Goal: Information Seeking & Learning: Compare options

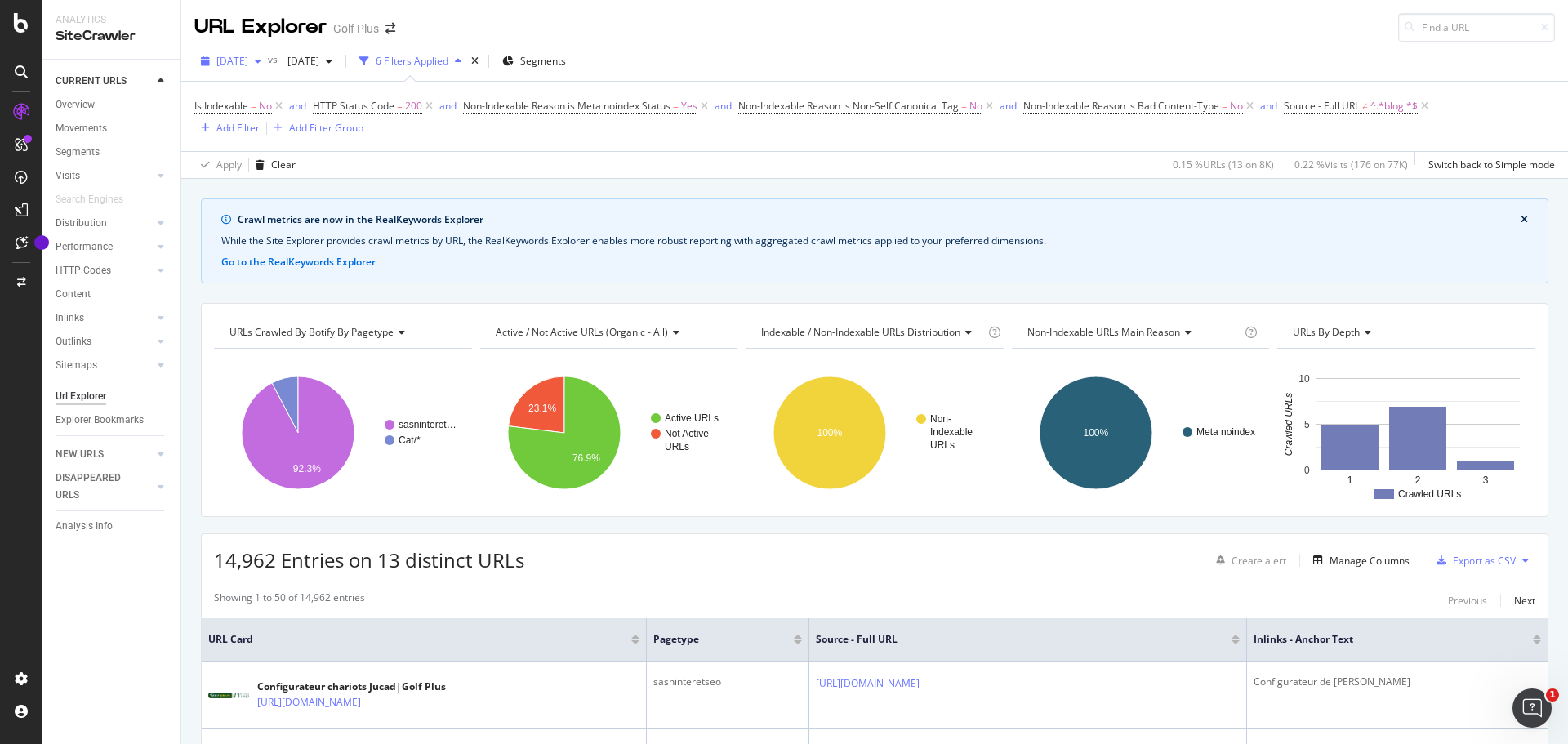
click at [261, 65] on icon "button" at bounding box center [258, 60] width 6 height 10
click at [319, 60] on span "[DATE]" at bounding box center [300, 61] width 38 height 14
click at [374, 215] on div "[DATE]" at bounding box center [358, 211] width 91 height 15
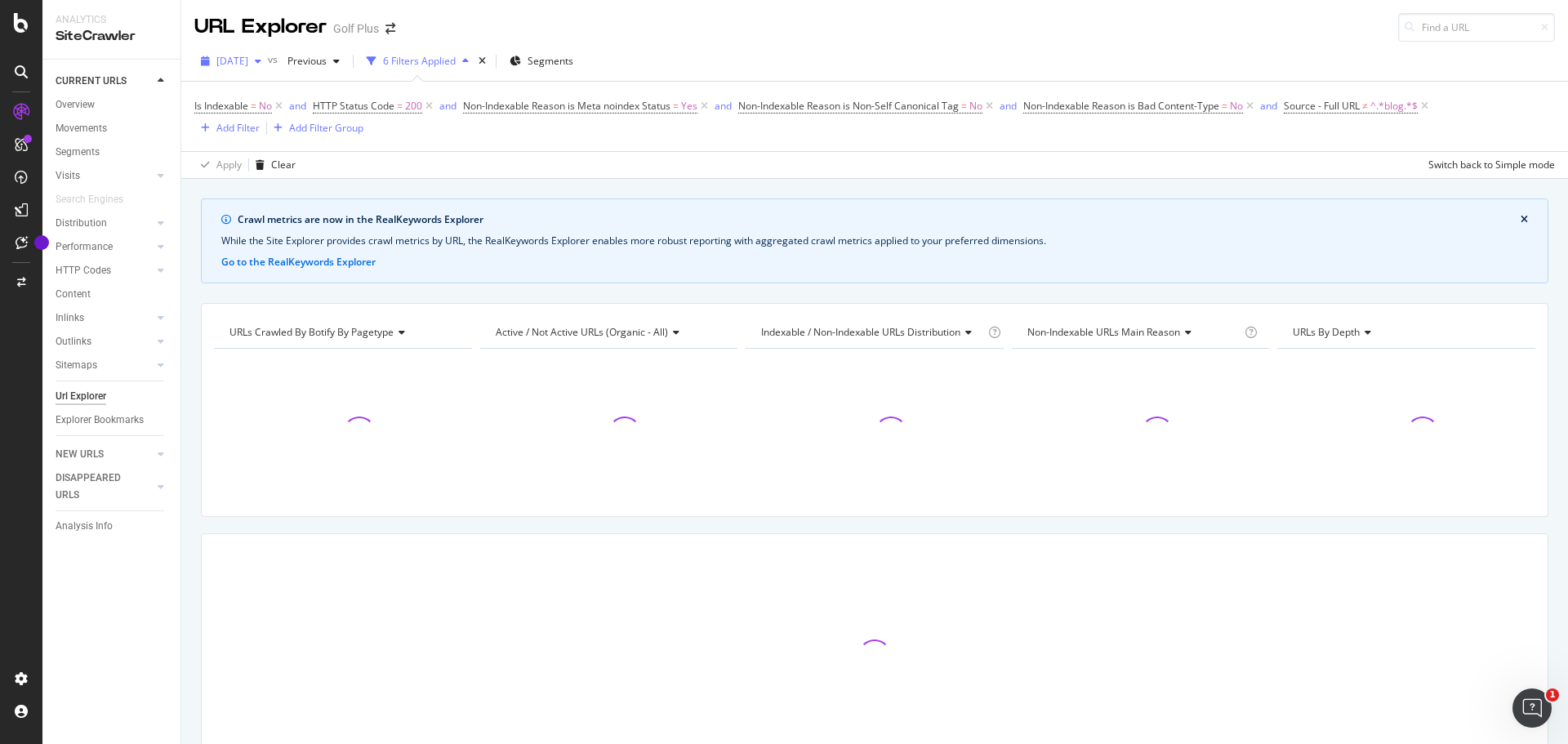
click at [268, 61] on div "button" at bounding box center [258, 60] width 20 height 10
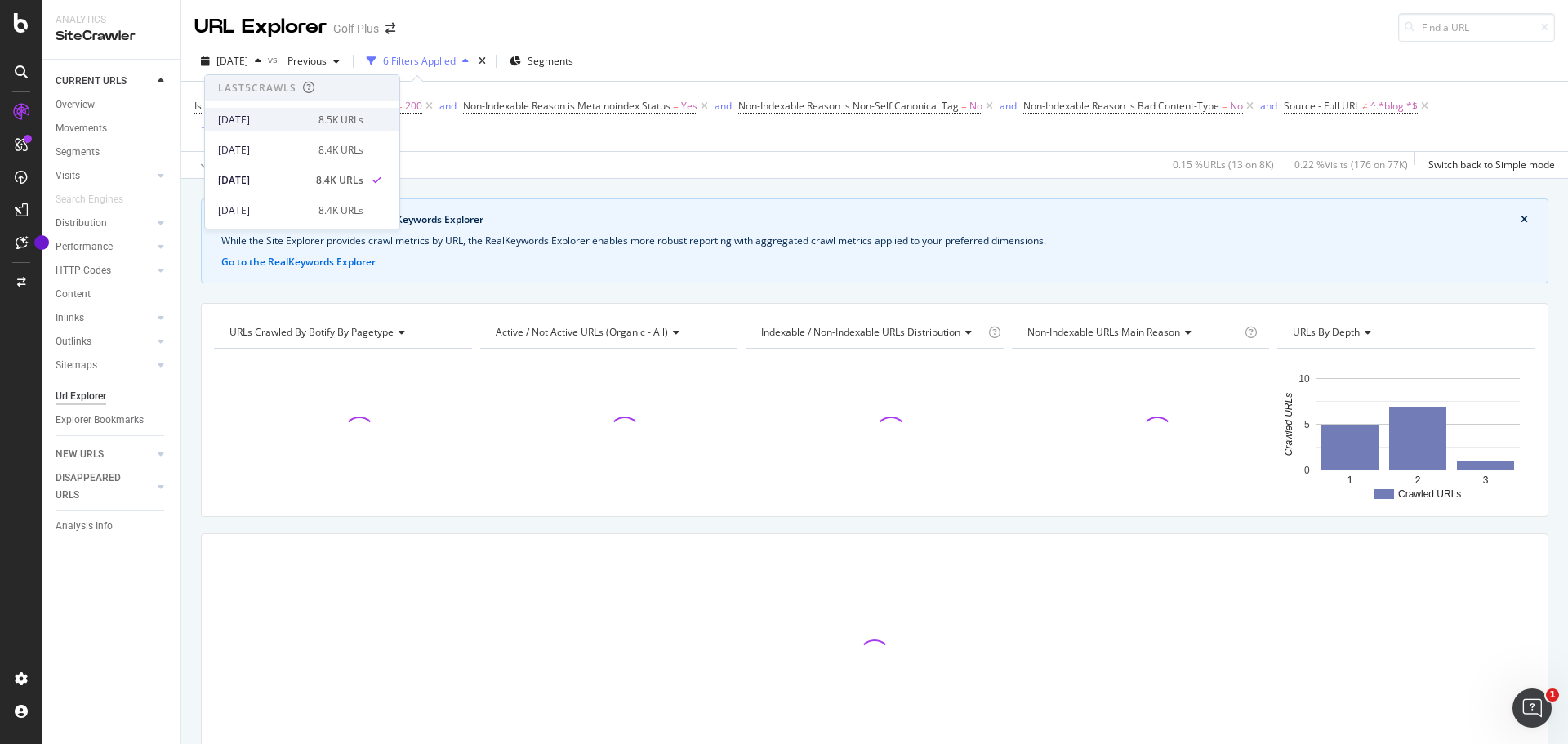
click at [319, 118] on div "8.5K URLs" at bounding box center [341, 120] width 45 height 15
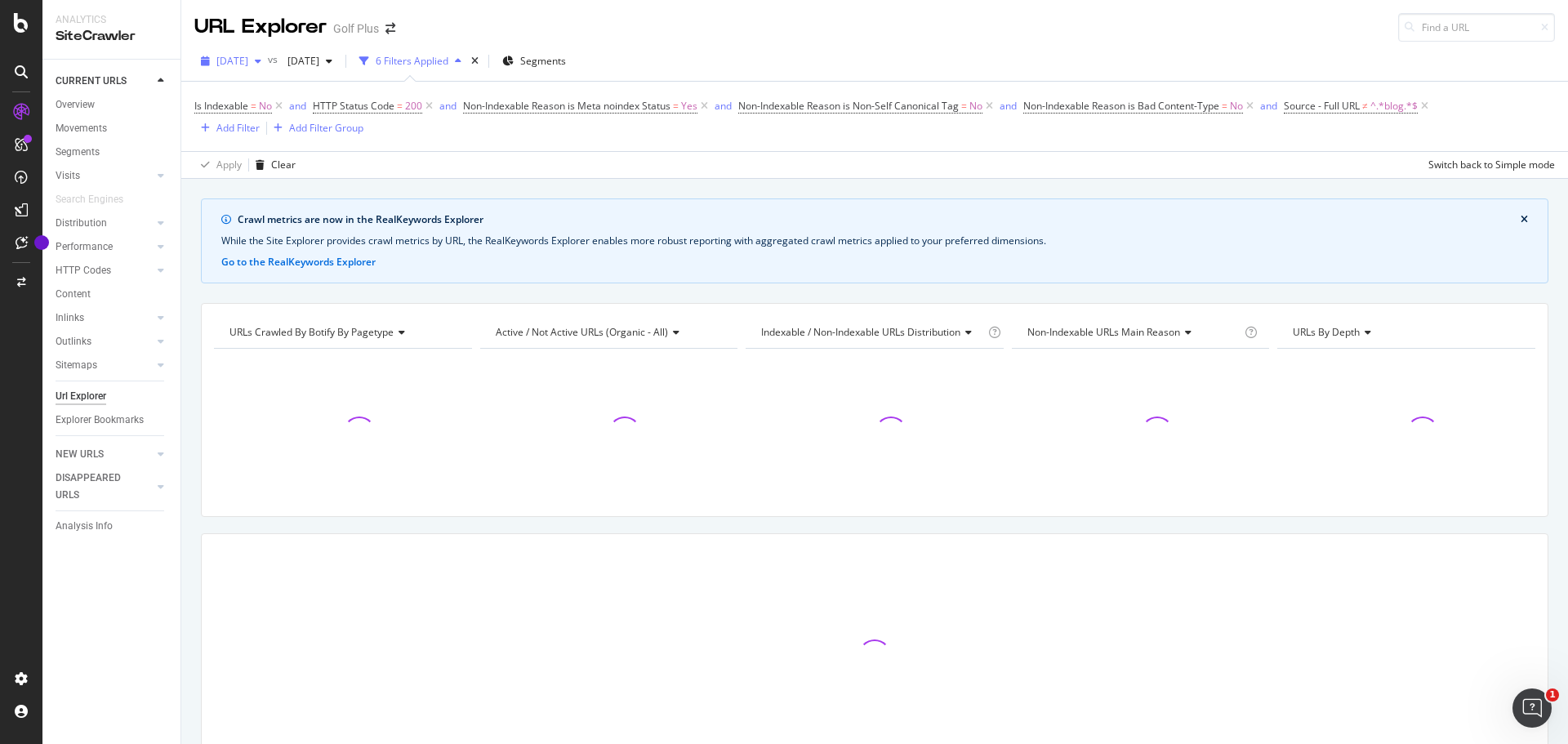
click at [248, 53] on div "[DATE]" at bounding box center [231, 61] width 74 height 25
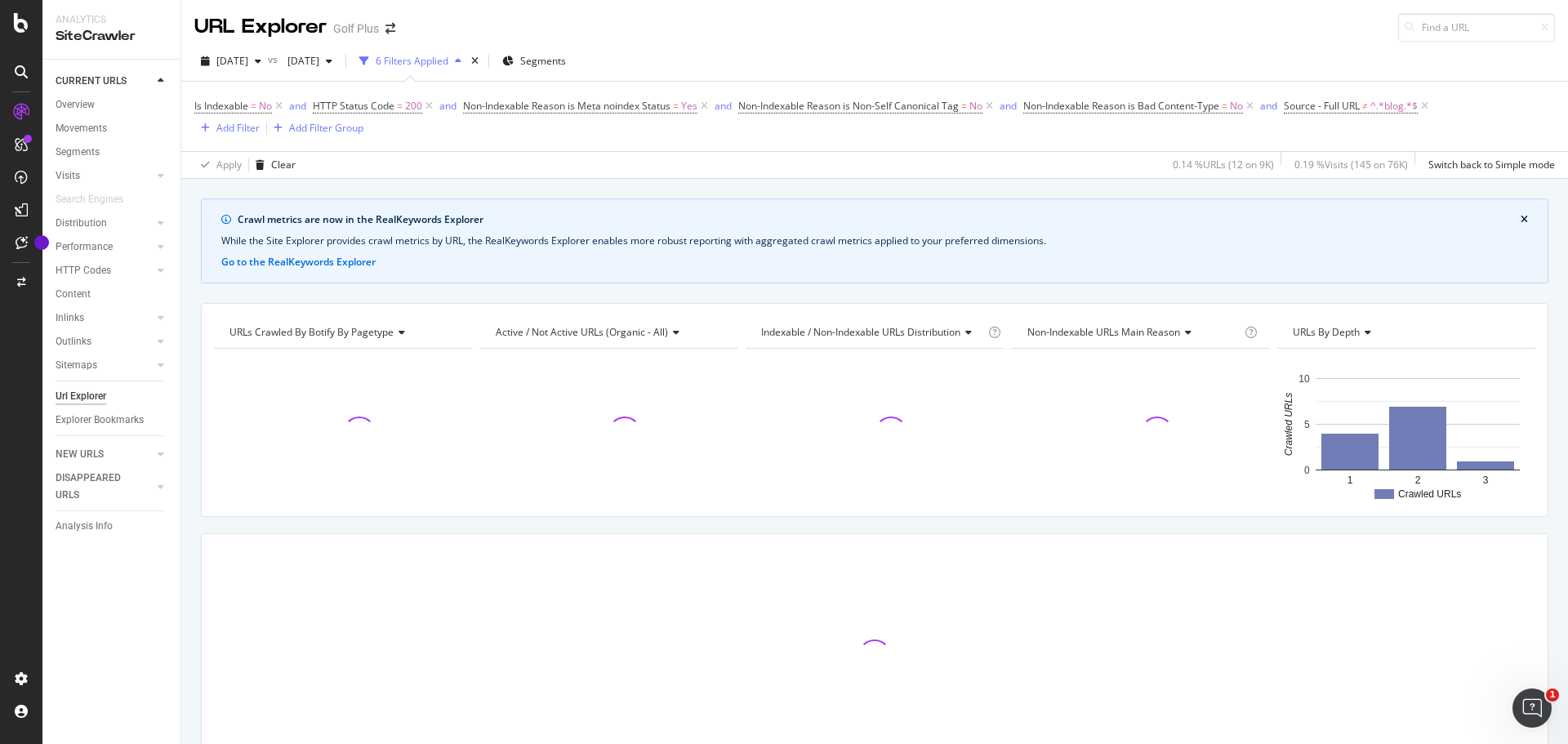
click at [645, 193] on div "Crawl metrics are now in the RealKeywords Explorer While the Site Explorer prov…" at bounding box center [874, 198] width 1387 height 39
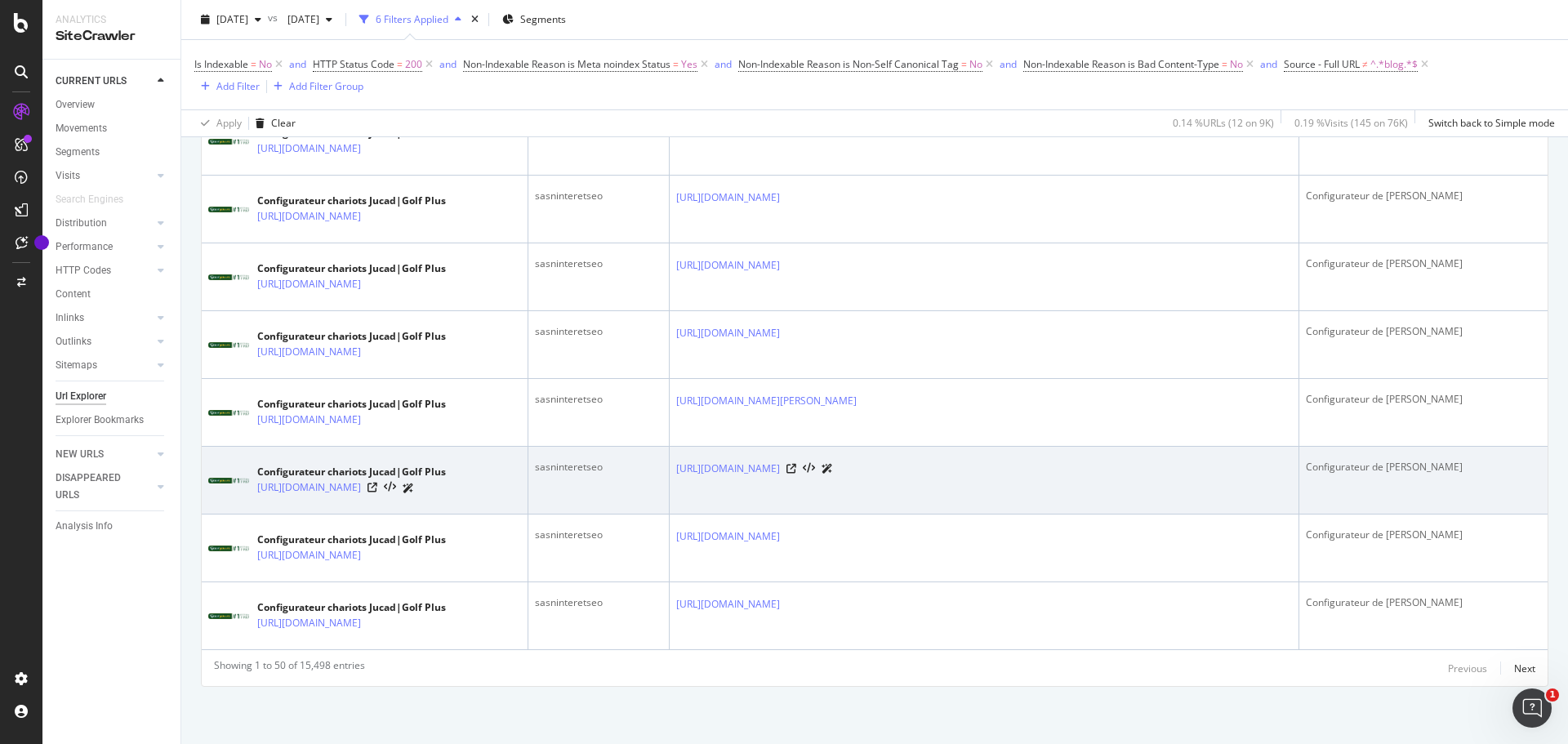
scroll to position [3725, 0]
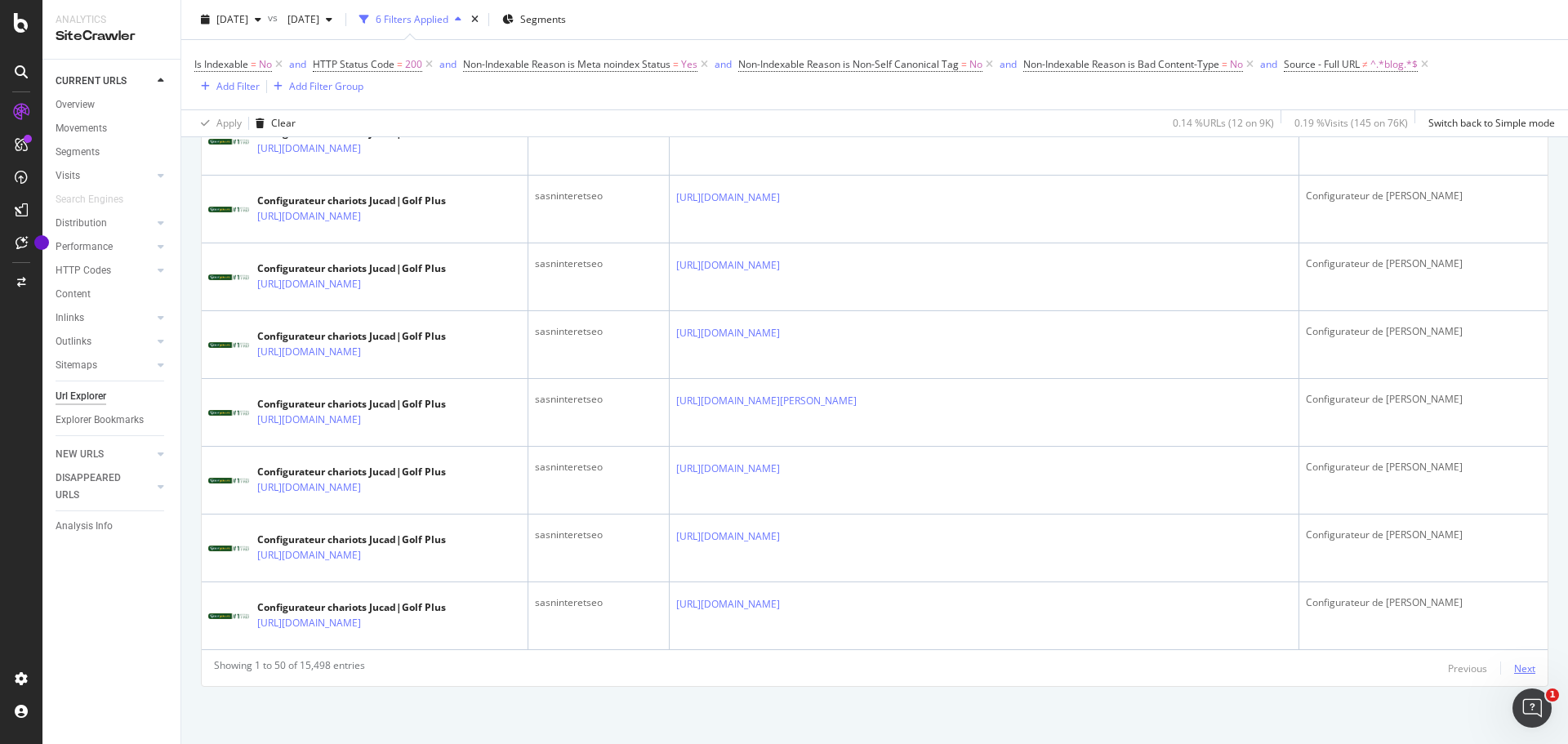
click at [1515, 674] on div "Next" at bounding box center [1525, 668] width 21 height 14
click at [1515, 666] on div "Next" at bounding box center [1525, 668] width 21 height 14
click at [1515, 665] on div "Next" at bounding box center [1525, 668] width 21 height 14
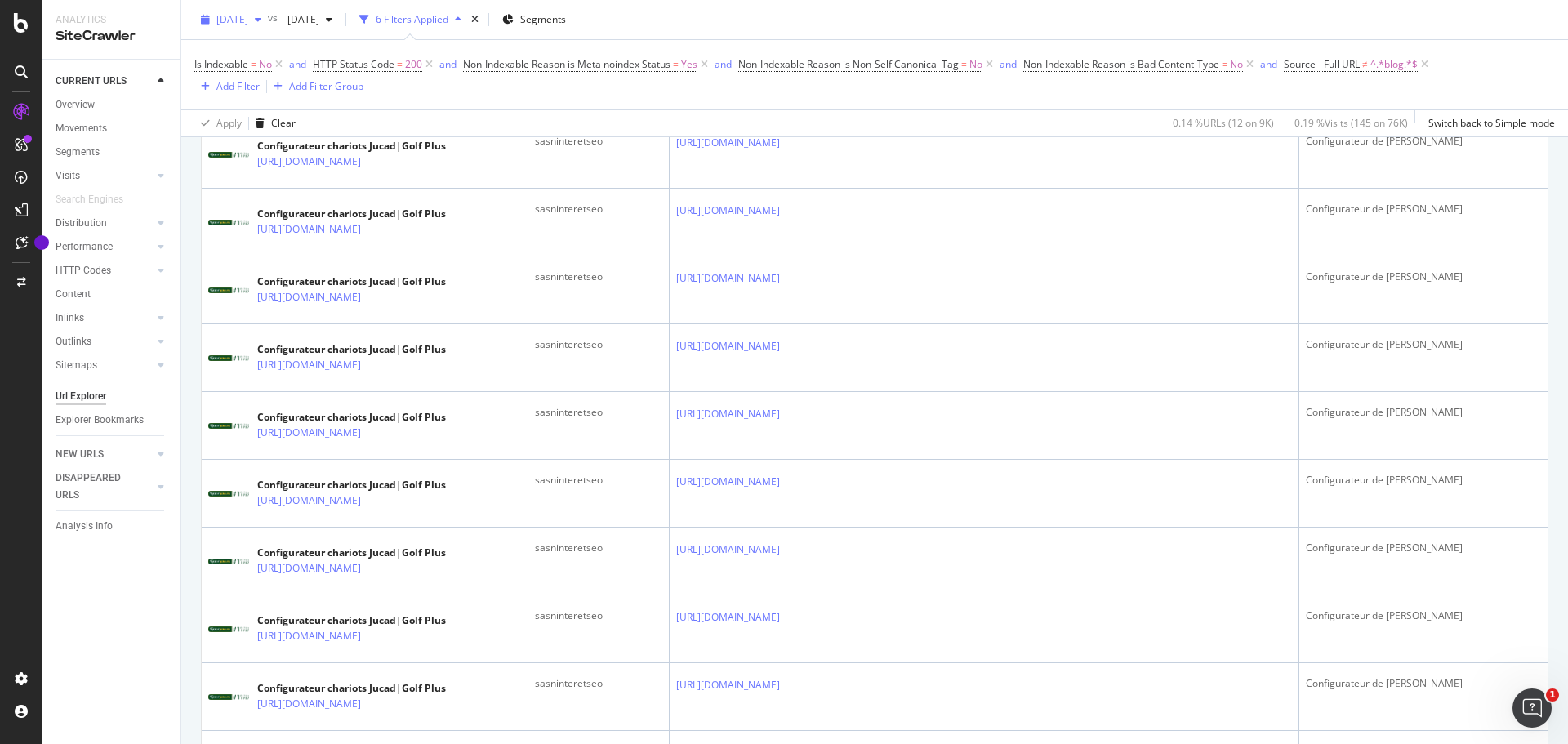
scroll to position [1684, 0]
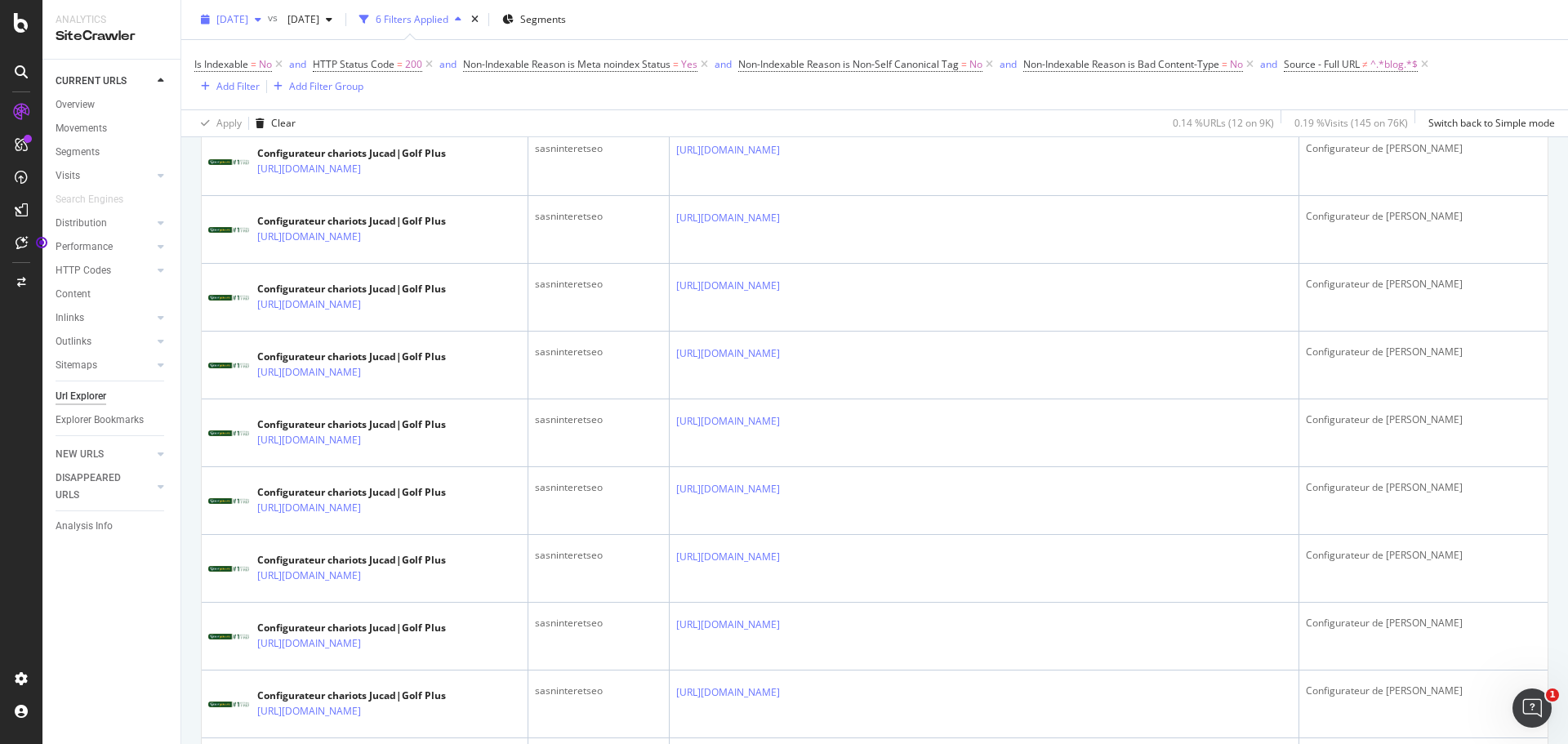
click at [226, 15] on span "[DATE]" at bounding box center [232, 20] width 32 height 14
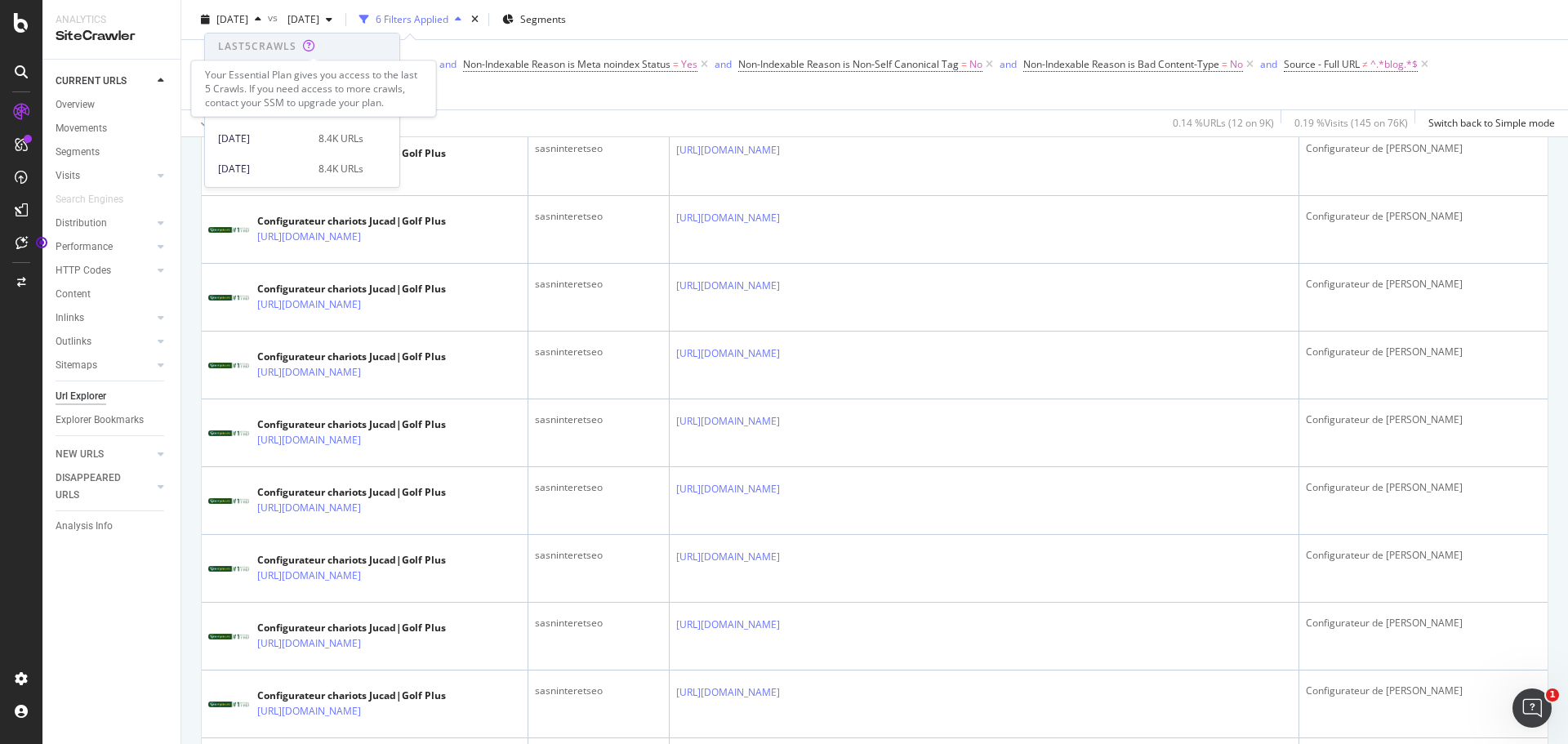
click at [314, 49] on icon at bounding box center [310, 45] width 12 height 12
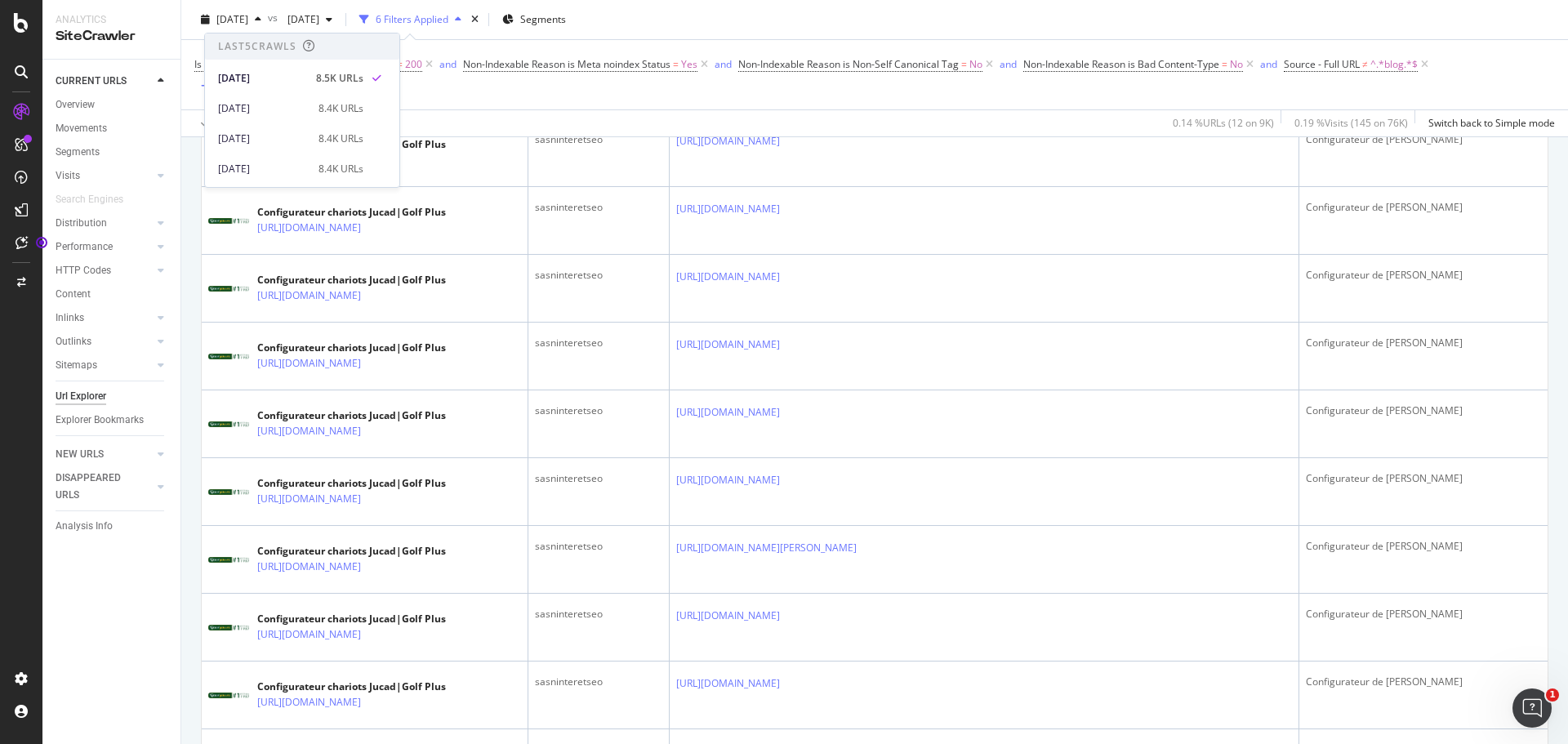
scroll to position [0, 0]
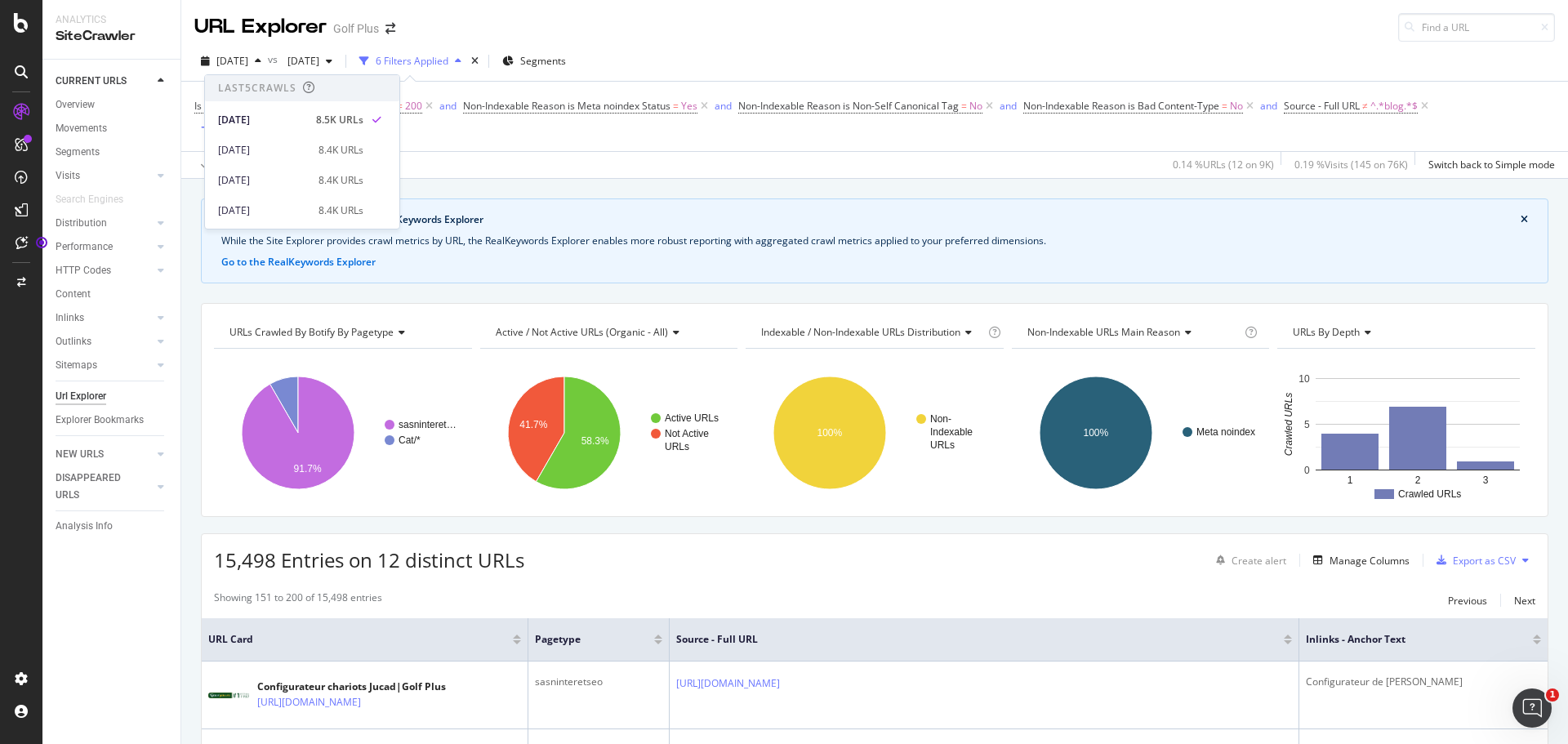
click at [305, 43] on div "[DATE] vs [DATE] 6 Filters Applied Segments Is Indexable = No and HTTP Status C…" at bounding box center [874, 110] width 1387 height 137
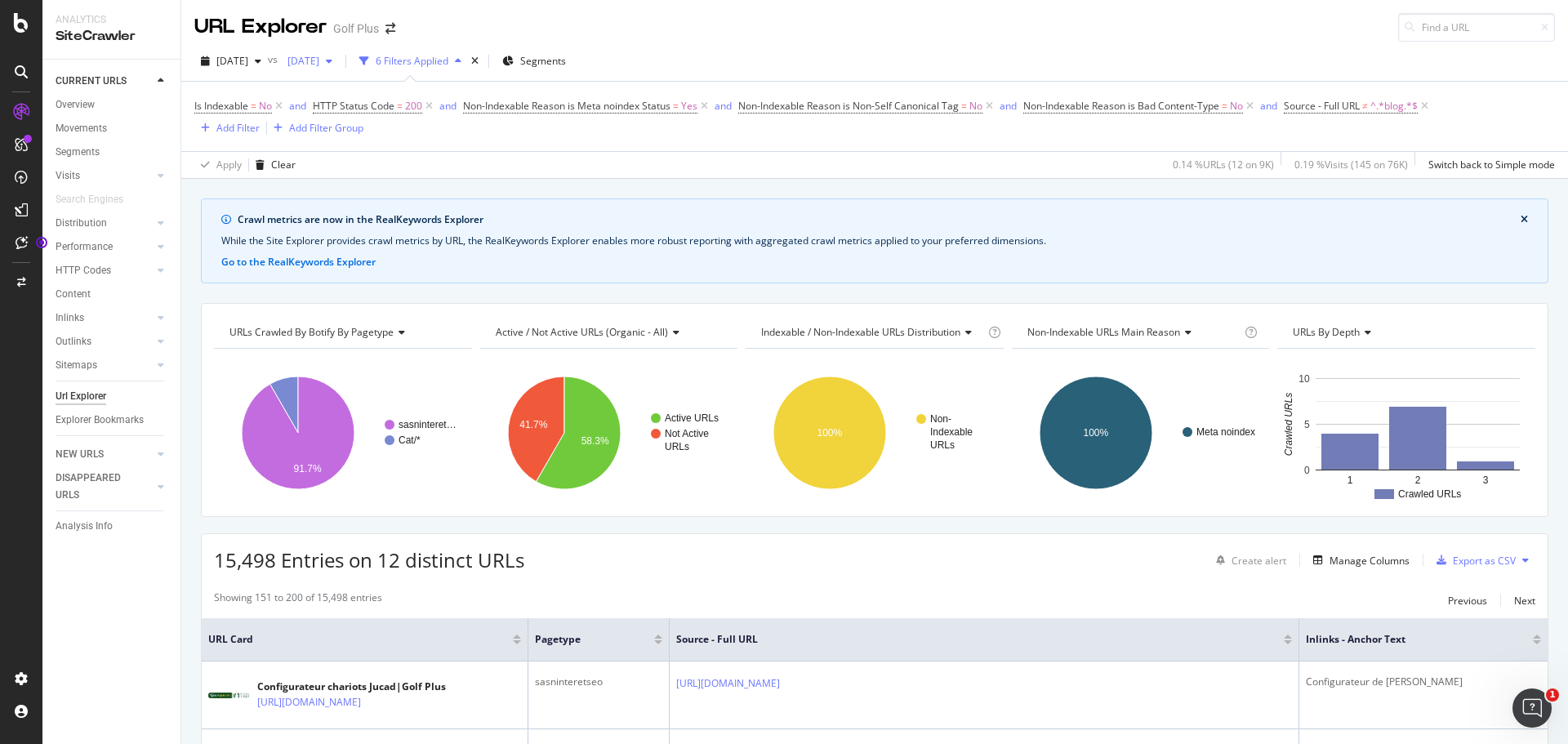
click at [319, 61] on span "[DATE]" at bounding box center [300, 61] width 38 height 14
click at [281, 57] on span "vs" at bounding box center [274, 60] width 13 height 14
click at [268, 60] on div "button" at bounding box center [258, 60] width 20 height 10
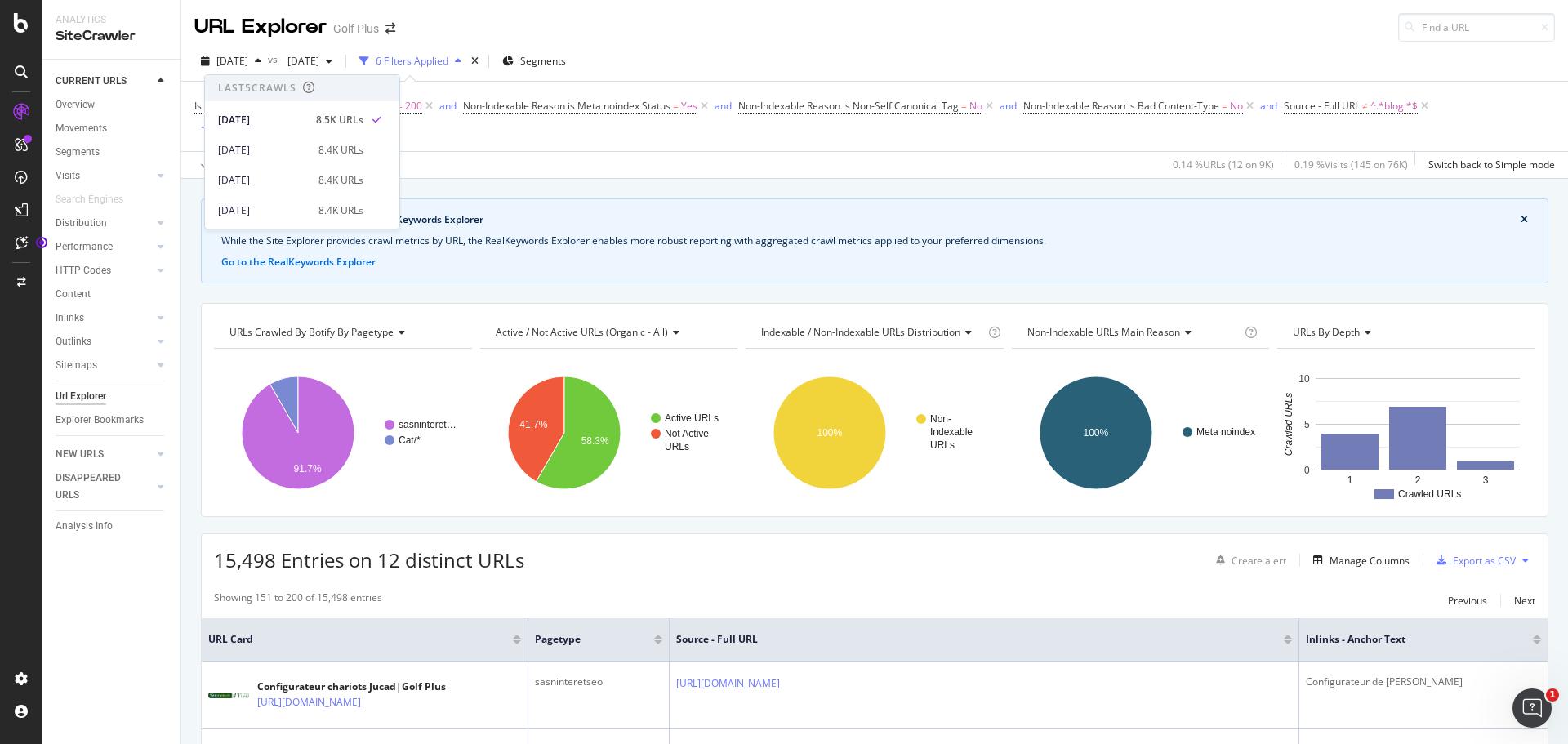
click at [281, 60] on span "vs" at bounding box center [274, 60] width 13 height 14
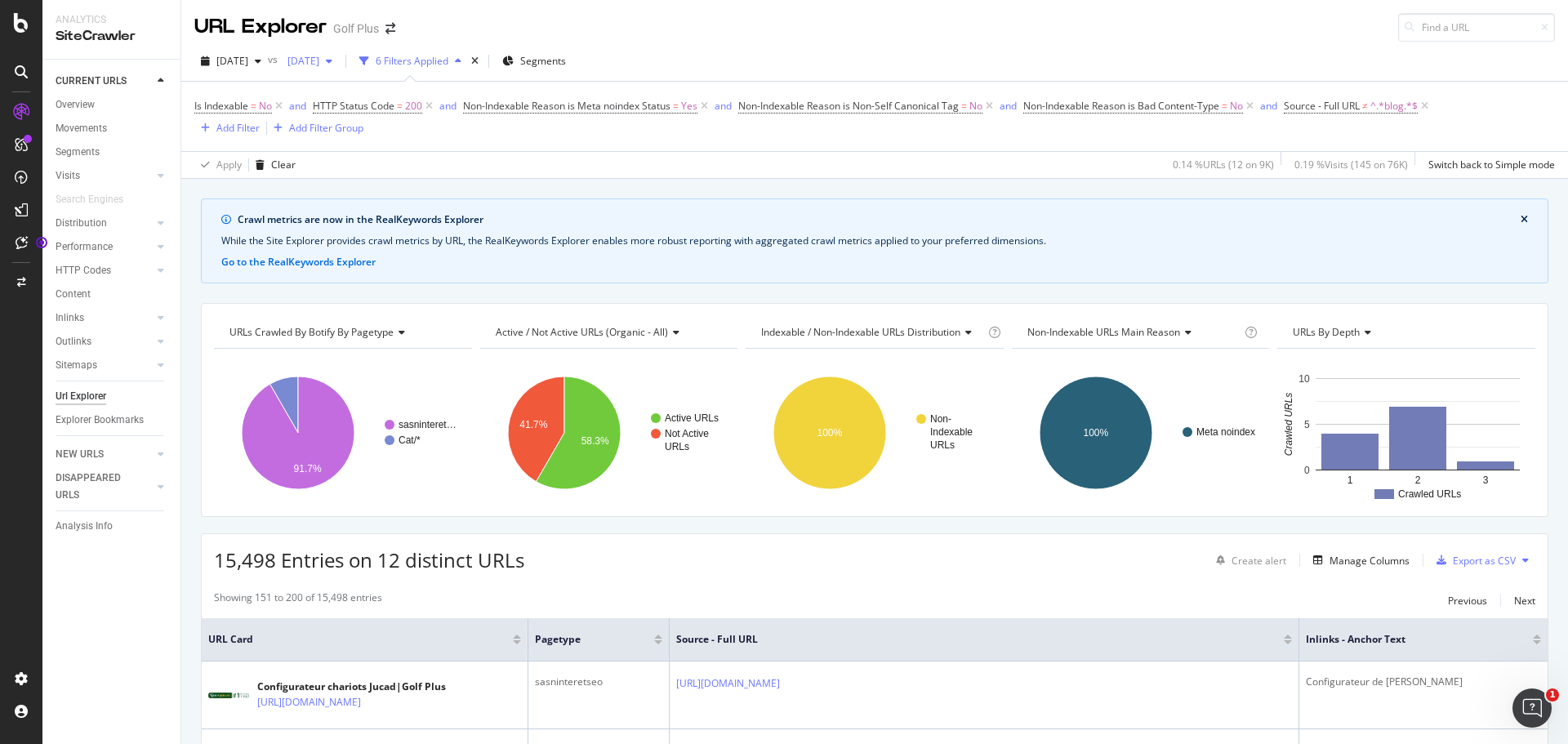
click at [319, 55] on span "[DATE]" at bounding box center [300, 61] width 38 height 14
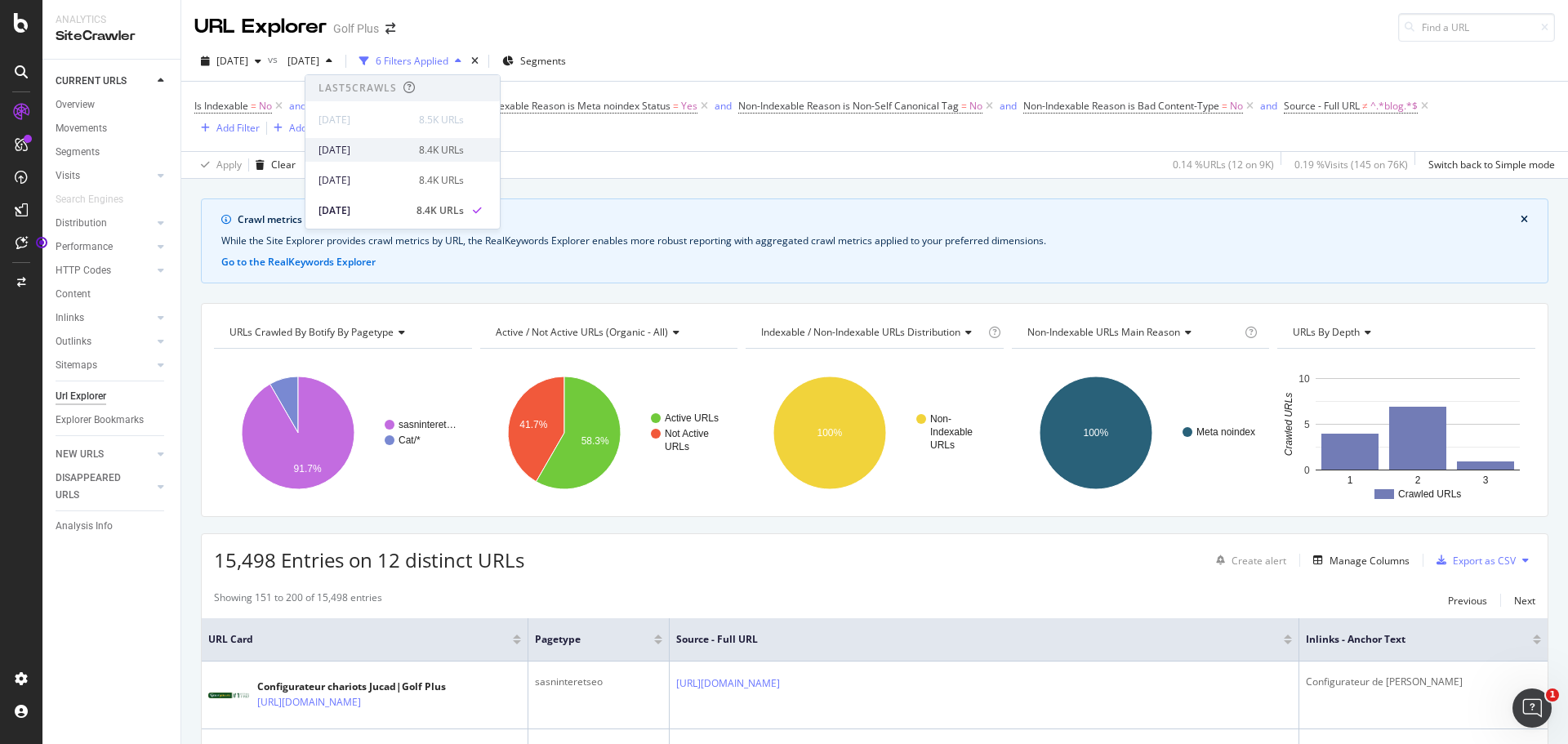
click at [467, 155] on span at bounding box center [477, 150] width 20 height 20
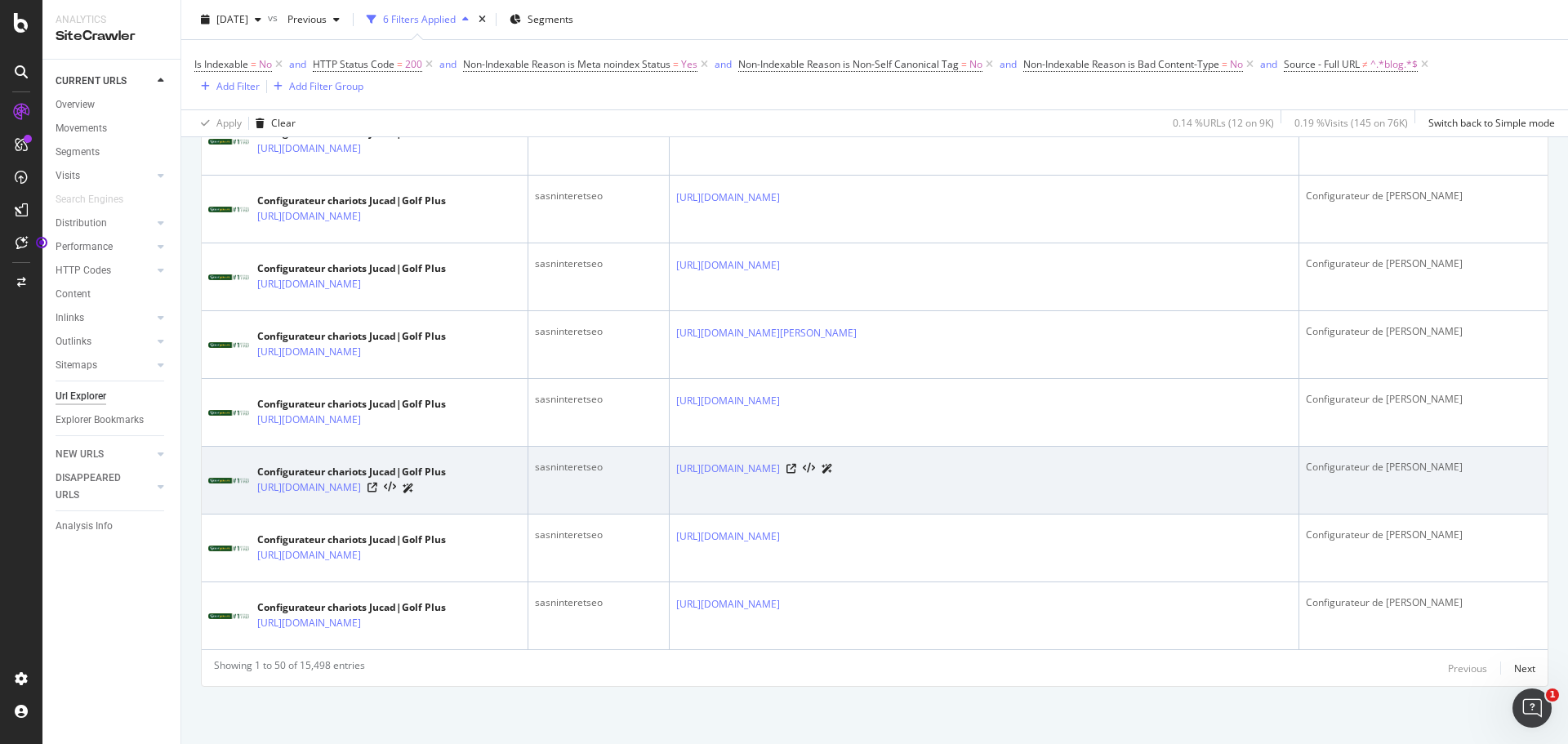
scroll to position [3725, 0]
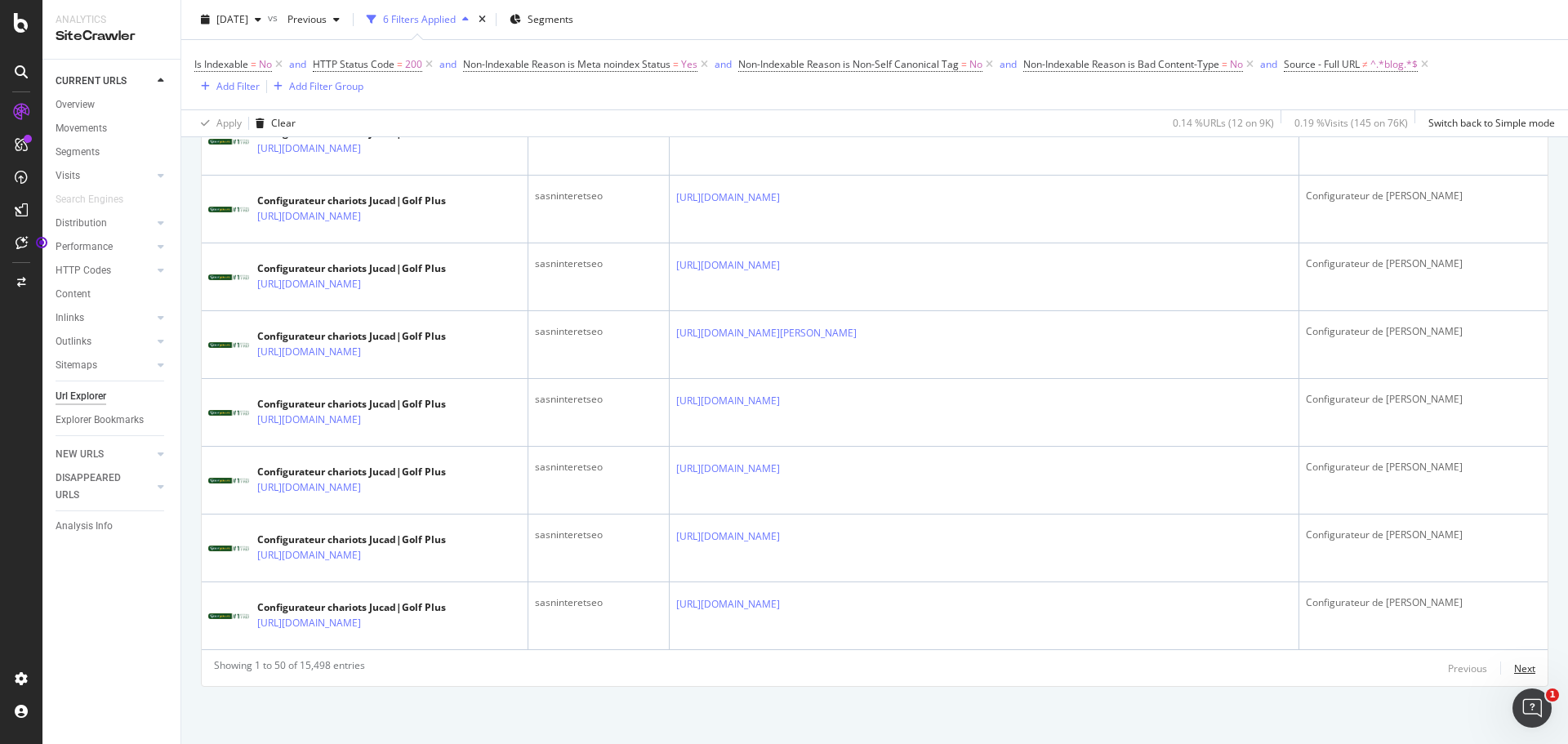
drag, startPoint x: 1504, startPoint y: 667, endPoint x: 1541, endPoint y: 657, distance: 38.3
click at [1515, 667] on div "Next" at bounding box center [1525, 668] width 21 height 14
click at [1515, 668] on div "Next" at bounding box center [1525, 668] width 21 height 14
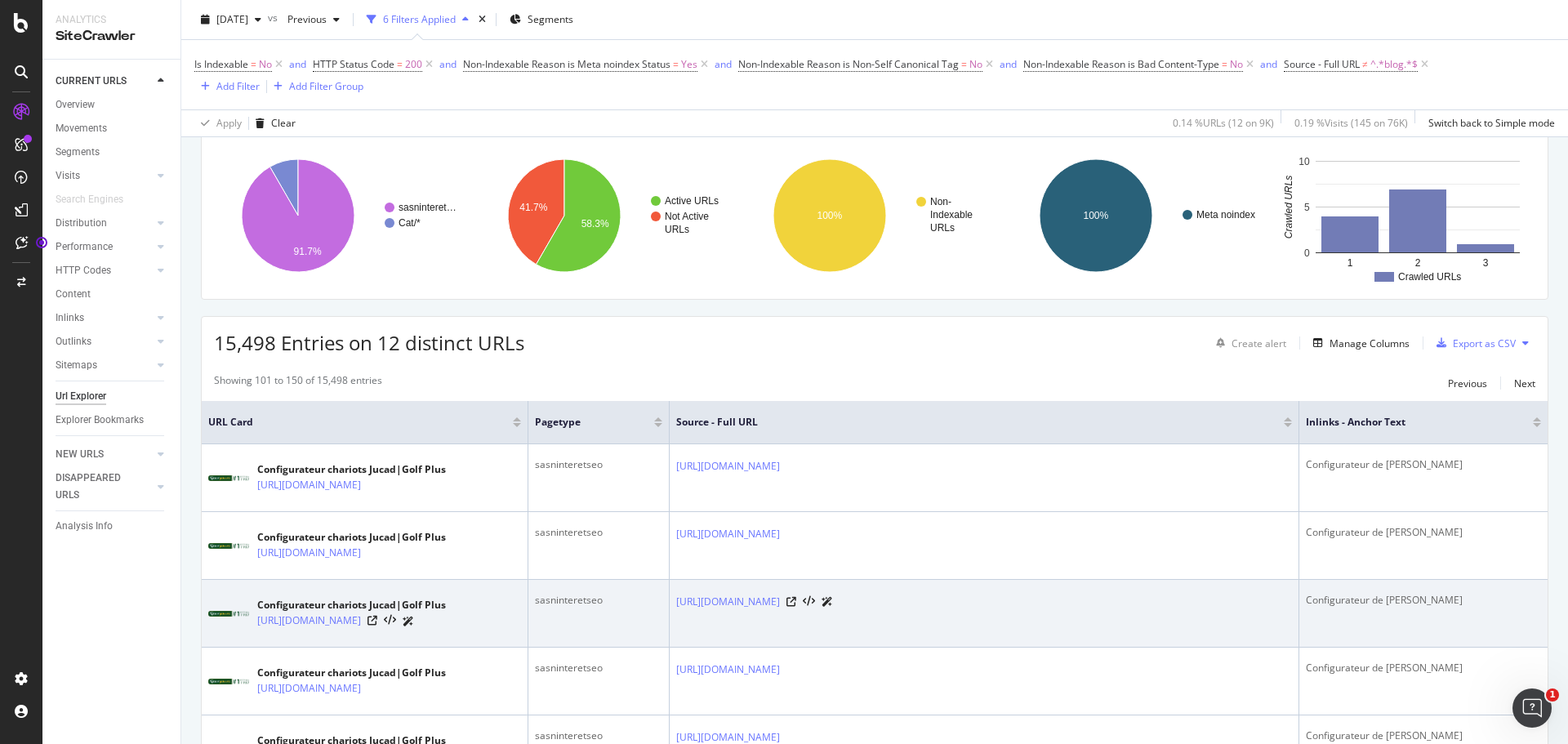
scroll to position [0, 0]
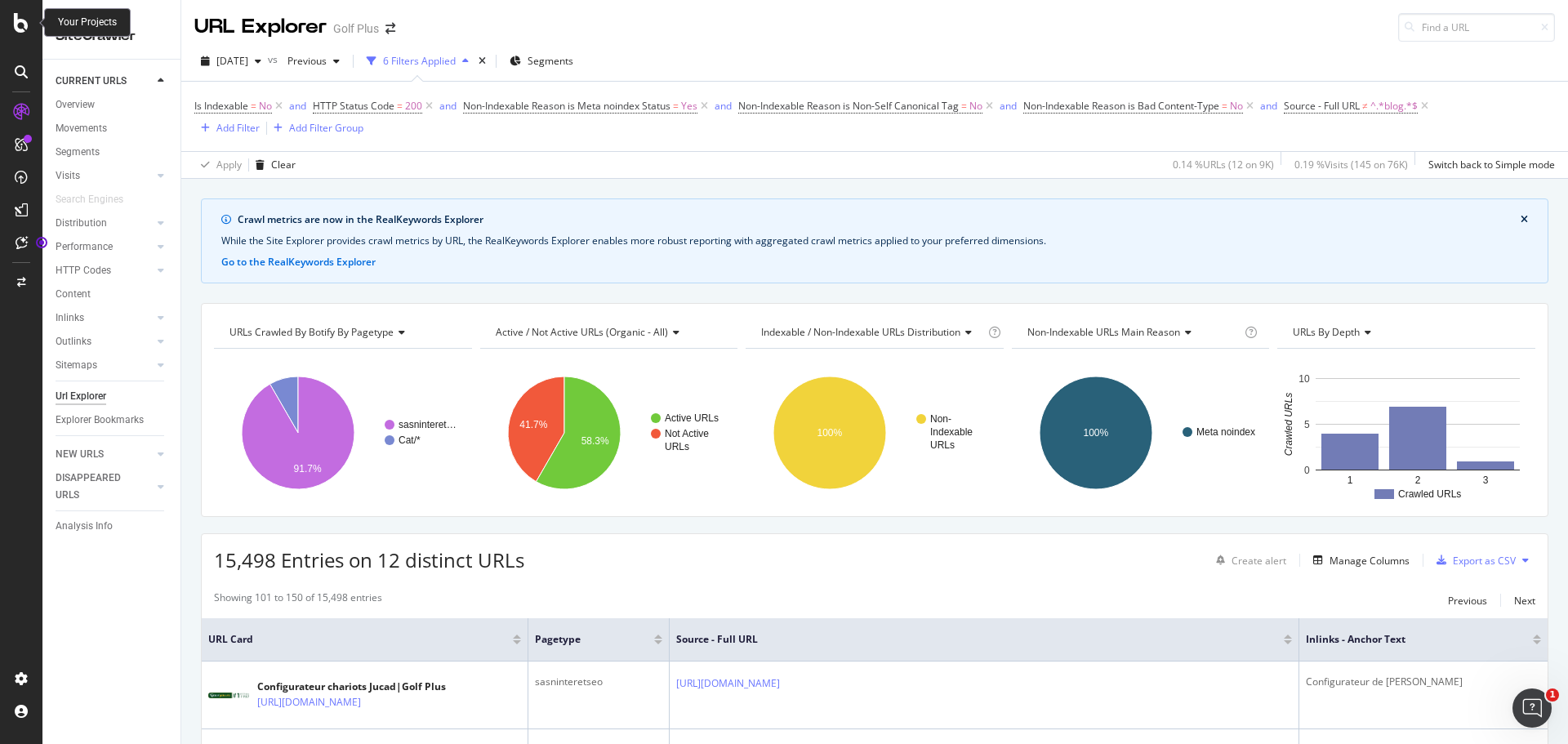
click at [15, 17] on icon at bounding box center [21, 23] width 15 height 20
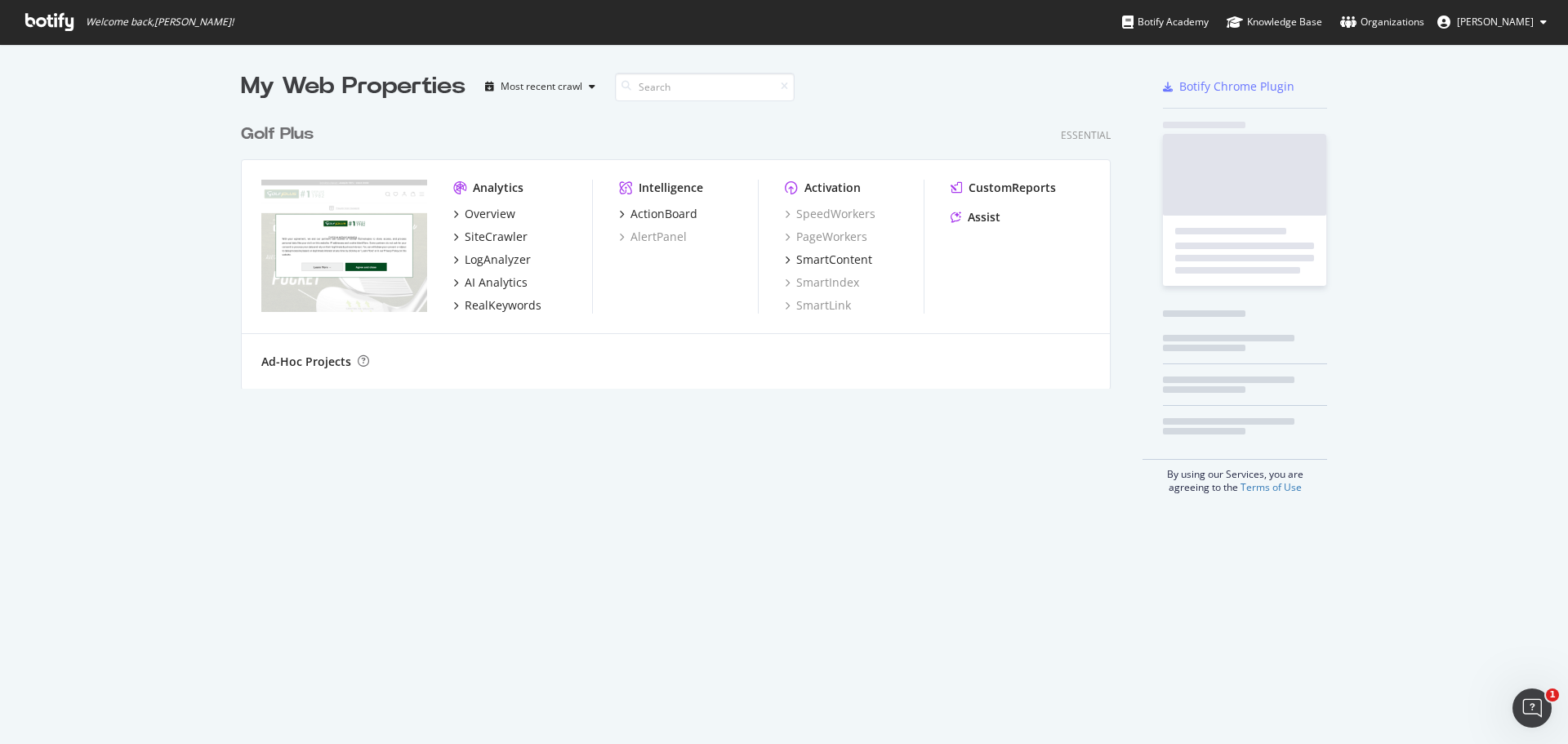
scroll to position [732, 1544]
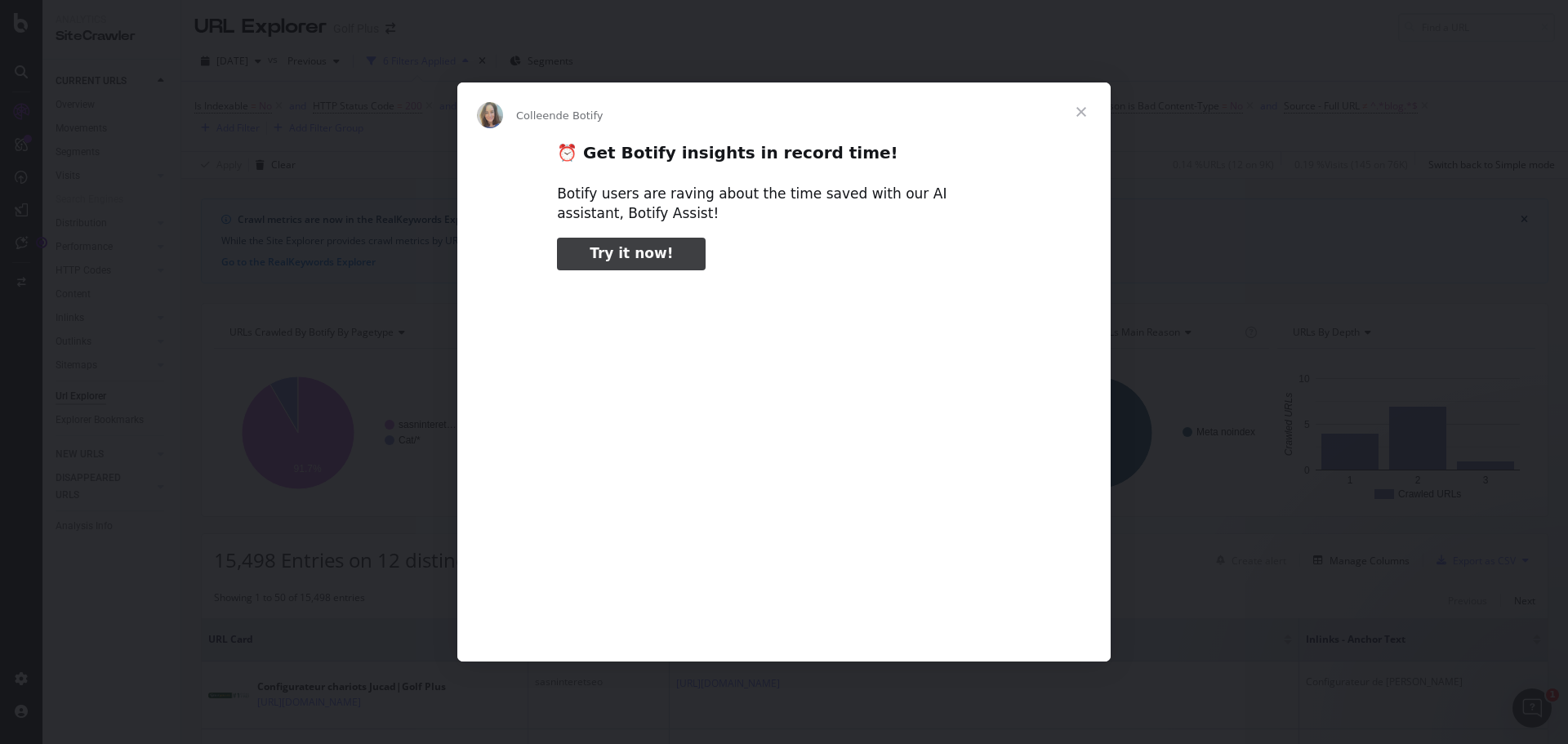
type input "79451"
click at [1082, 117] on span "Fermer" at bounding box center [1082, 112] width 59 height 59
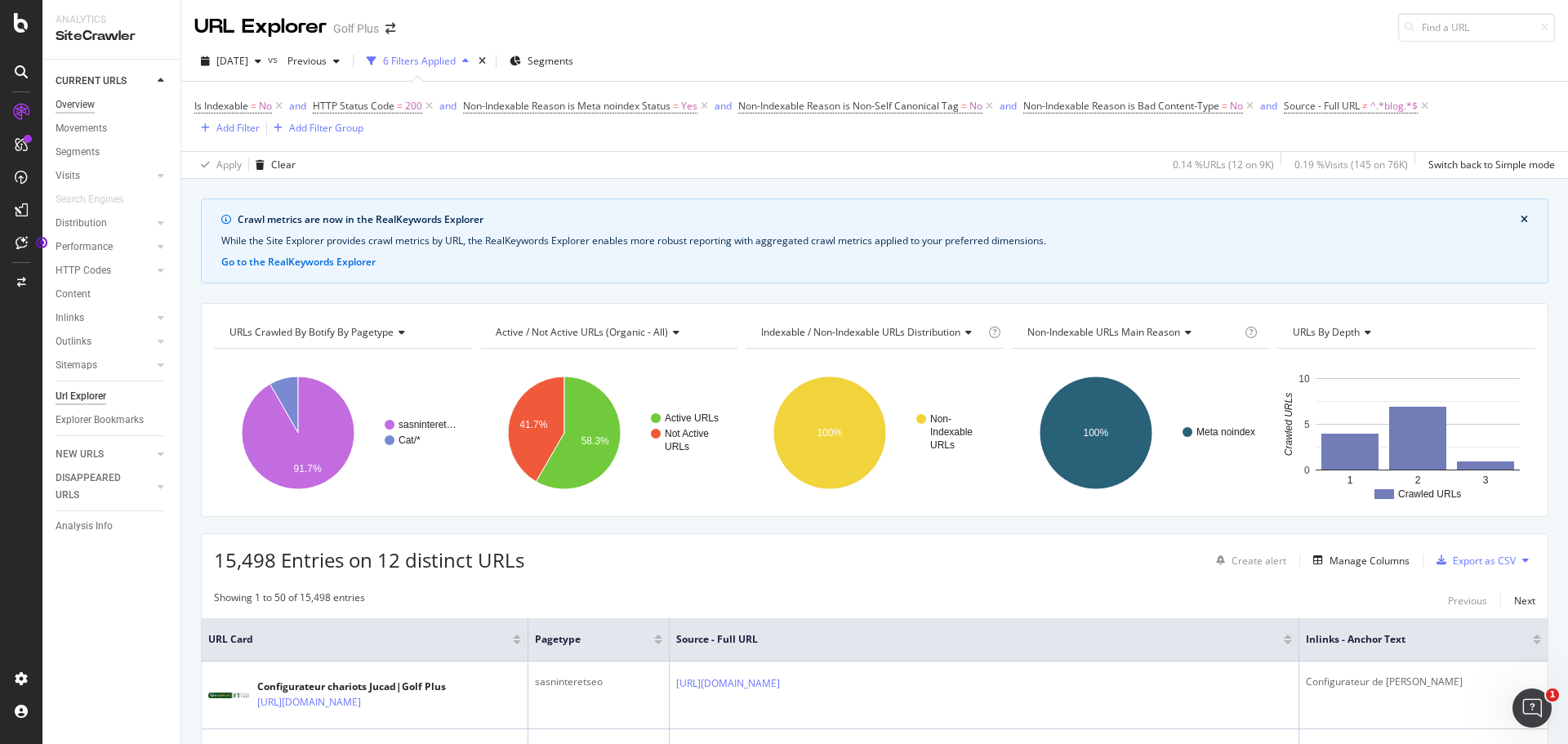
click at [87, 98] on div "Overview" at bounding box center [75, 104] width 39 height 17
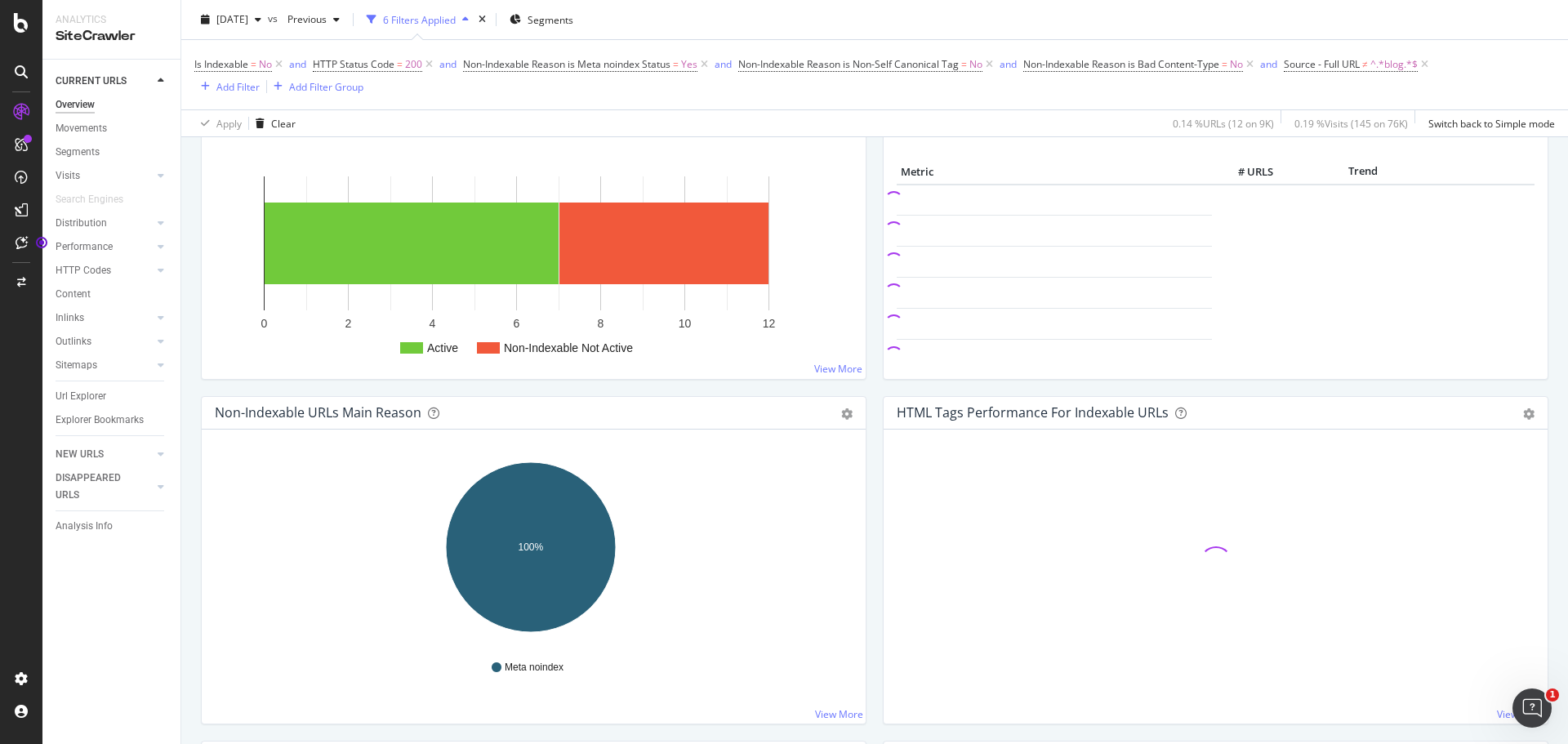
scroll to position [244, 0]
